Goal: Task Accomplishment & Management: Complete application form

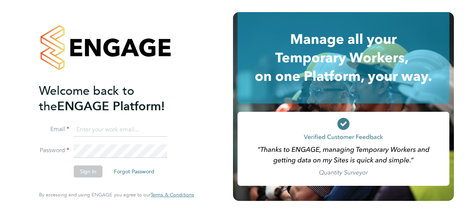
type input "Grace.Harris@justice.gov.uk"
click at [87, 174] on button "Sign In" at bounding box center [88, 172] width 29 height 12
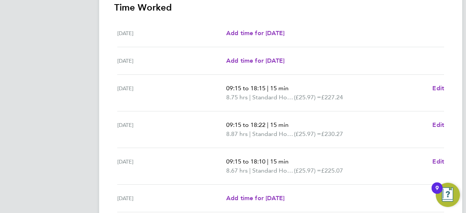
scroll to position [220, 0]
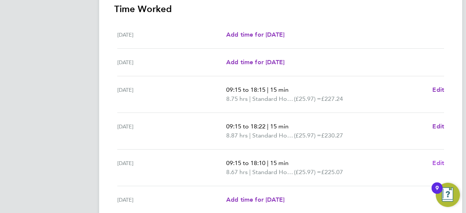
click at [435, 163] on span "Edit" at bounding box center [439, 163] width 12 height 7
select select "15"
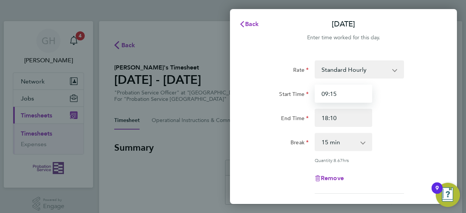
click at [336, 95] on input "09:15" at bounding box center [344, 94] width 58 height 18
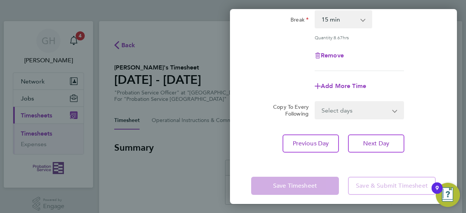
scroll to position [128, 0]
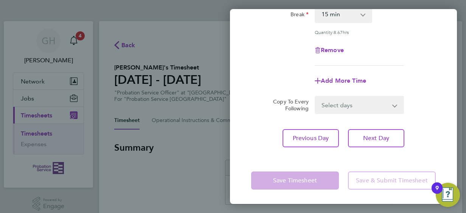
type input "09:20"
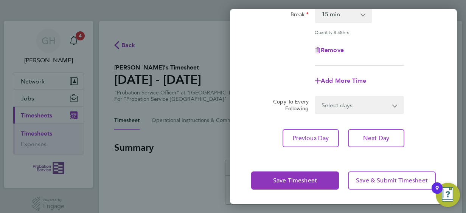
click at [302, 179] on app-form-button "Save Timesheet" at bounding box center [297, 181] width 92 height 18
click at [171, 53] on div "[DATE] Cancel Enter time worked for this day. Rate Standard Hourly Start Time 0…" at bounding box center [233, 106] width 466 height 213
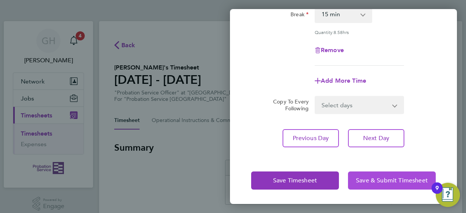
click at [396, 180] on span "Save & Submit Timesheet" at bounding box center [392, 181] width 72 height 8
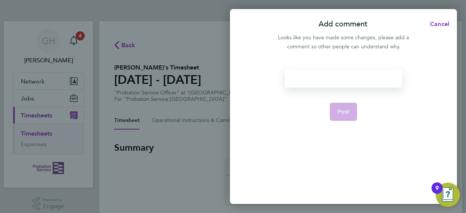
click at [299, 76] on div at bounding box center [343, 79] width 117 height 18
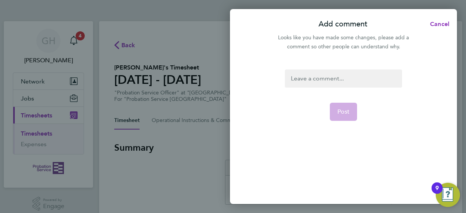
click at [343, 113] on app-form-button "Post" at bounding box center [344, 112] width 28 height 18
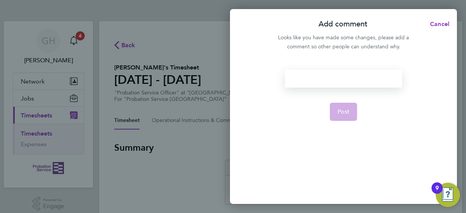
click at [296, 73] on div at bounding box center [343, 79] width 117 height 18
click at [344, 110] on span "Post" at bounding box center [344, 112] width 12 height 8
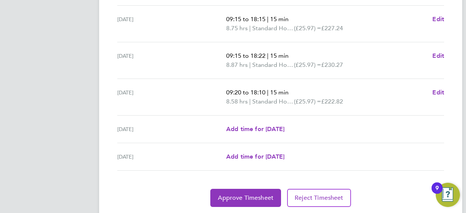
scroll to position [314, 0]
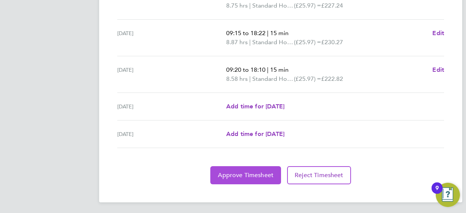
click at [250, 172] on span "Approve Timesheet" at bounding box center [246, 176] width 56 height 8
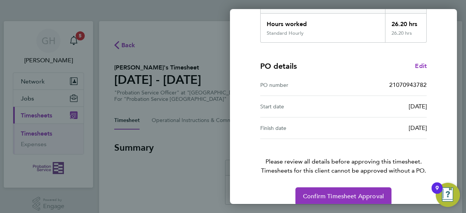
scroll to position [148, 0]
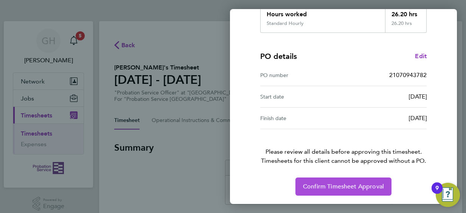
click at [344, 186] on span "Confirm Timesheet Approval" at bounding box center [343, 187] width 81 height 8
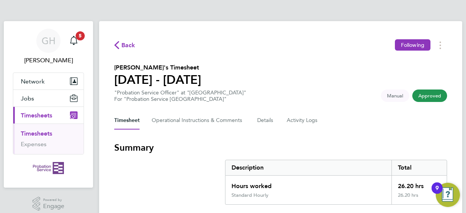
click at [426, 96] on span "Approved" at bounding box center [429, 96] width 35 height 12
